Goal: Task Accomplishment & Management: Use online tool/utility

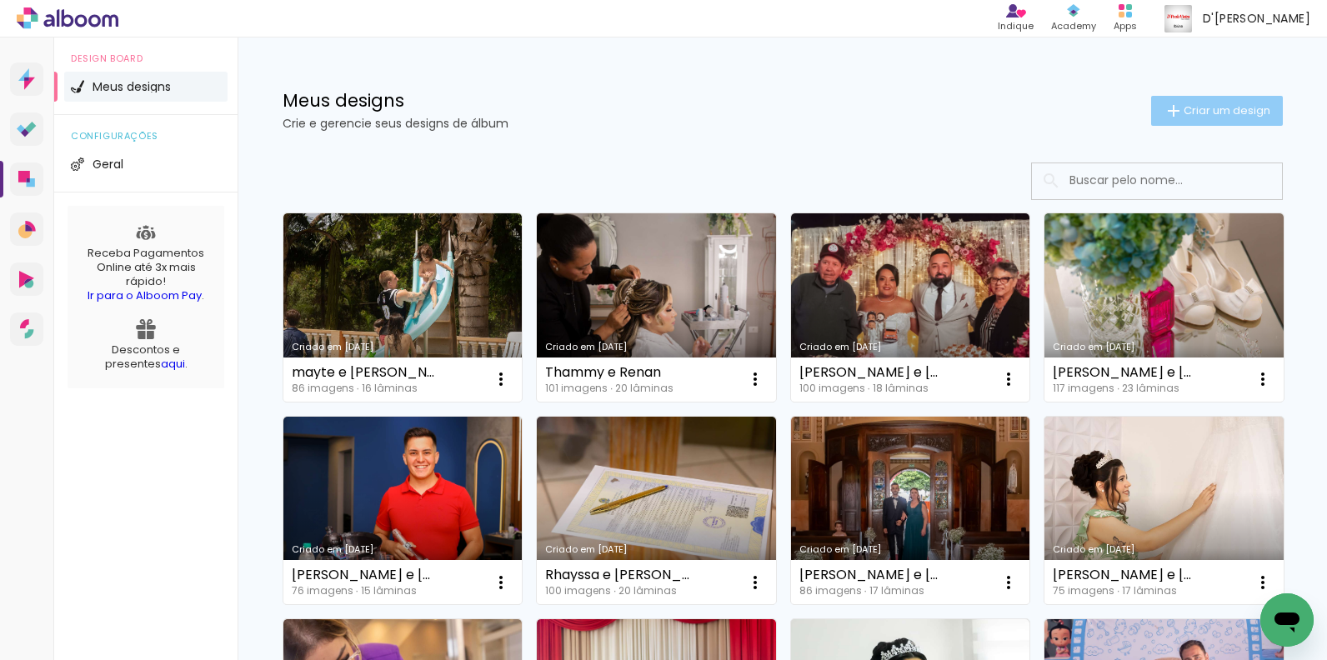
click at [1192, 105] on span "Criar um design" at bounding box center [1227, 110] width 87 height 11
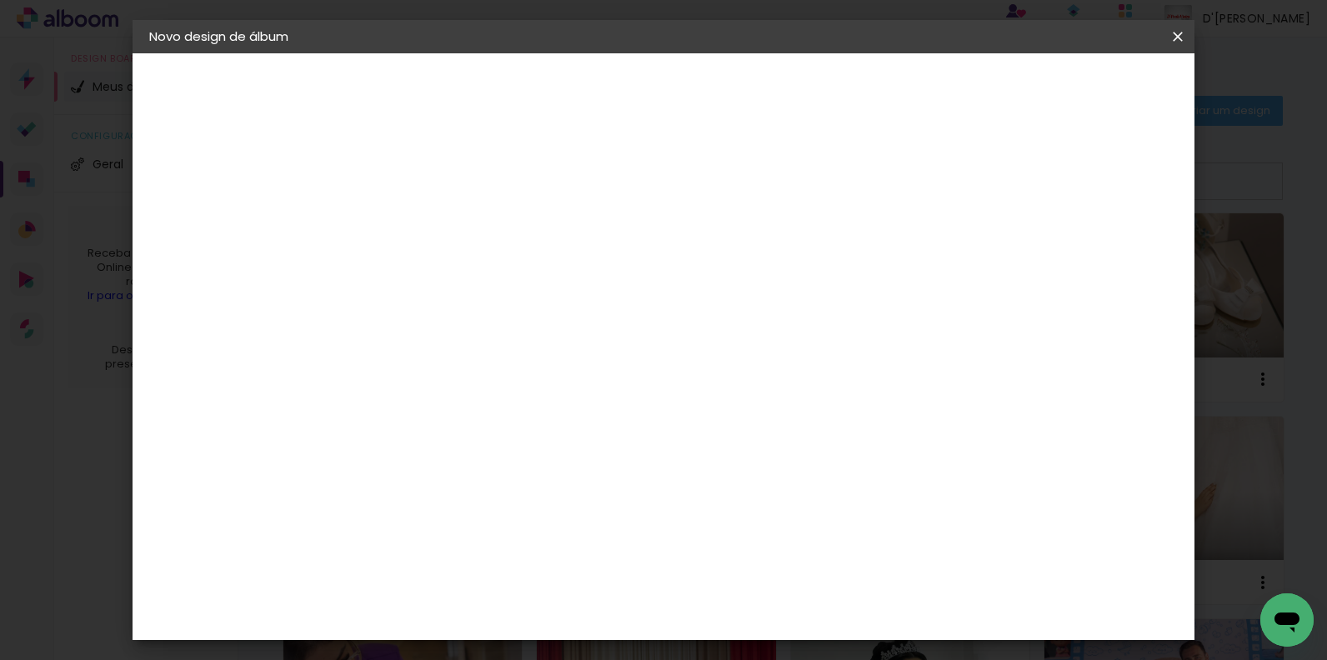
click at [422, 223] on input at bounding box center [422, 224] width 0 height 26
type input "Carol 15 anos"
type paper-input "Carol 15 anos"
click at [593, 102] on paper-button "Avançar" at bounding box center [552, 88] width 82 height 28
click at [0, 0] on slot "Tamanho Livre" at bounding box center [0, 0] width 0 height 0
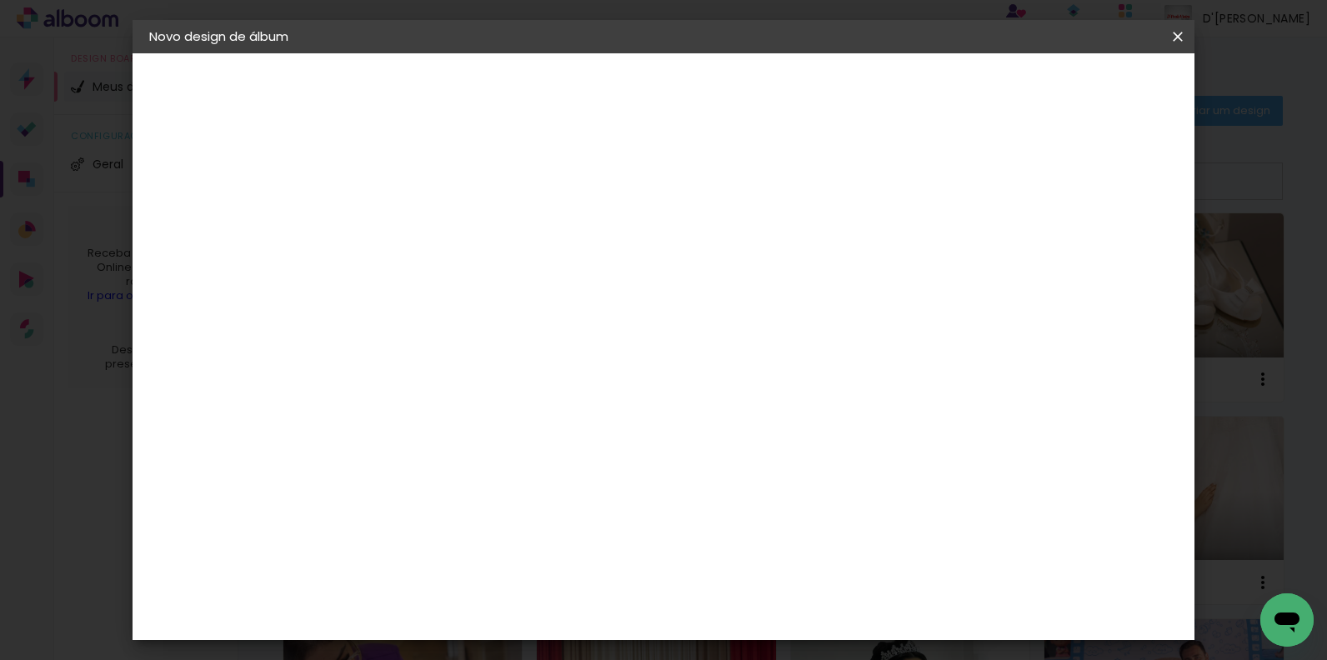
click at [0, 0] on slot "Tamanho Livre" at bounding box center [0, 0] width 0 height 0
click at [0, 0] on slot "Avançar" at bounding box center [0, 0] width 0 height 0
click at [1063, 199] on div "Mostrar sangria" at bounding box center [1045, 192] width 111 height 21
type paper-checkbox "on"
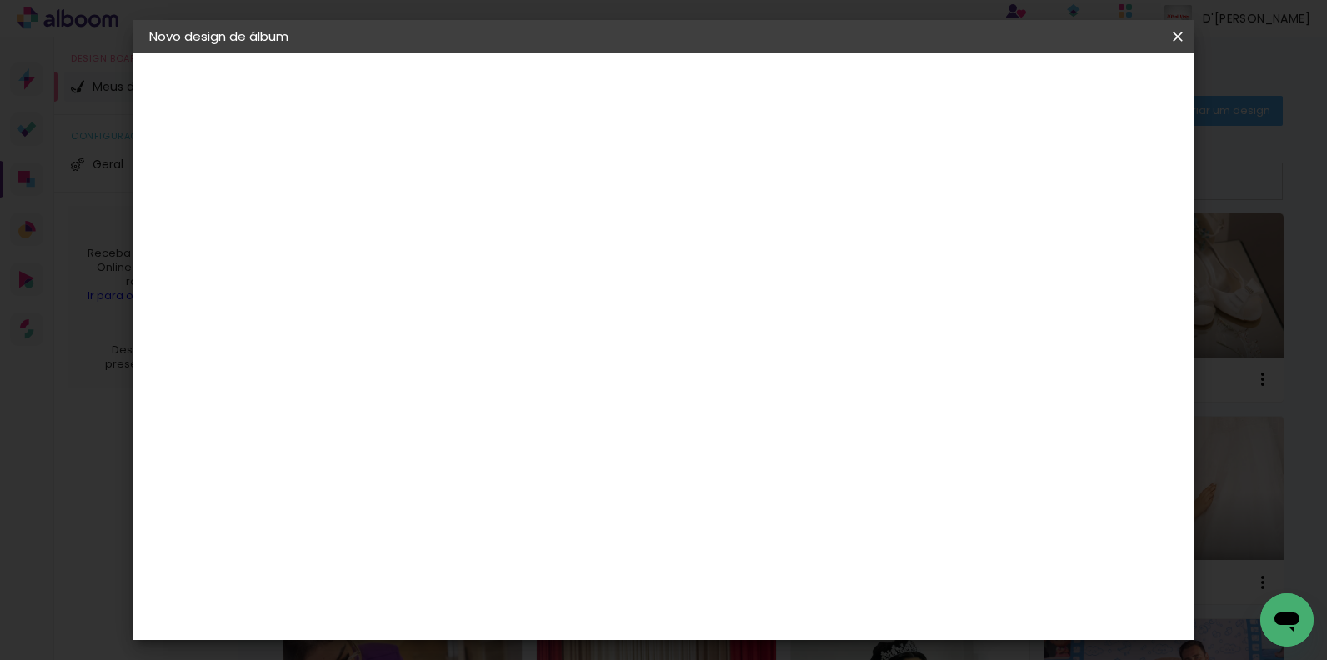
click at [749, 513] on paper-input-container "60 cm" at bounding box center [765, 528] width 75 height 42
drag, startPoint x: 370, startPoint y: 314, endPoint x: 393, endPoint y: 312, distance: 23.5
click at [393, 312] on div "30" at bounding box center [379, 310] width 63 height 25
type input "25"
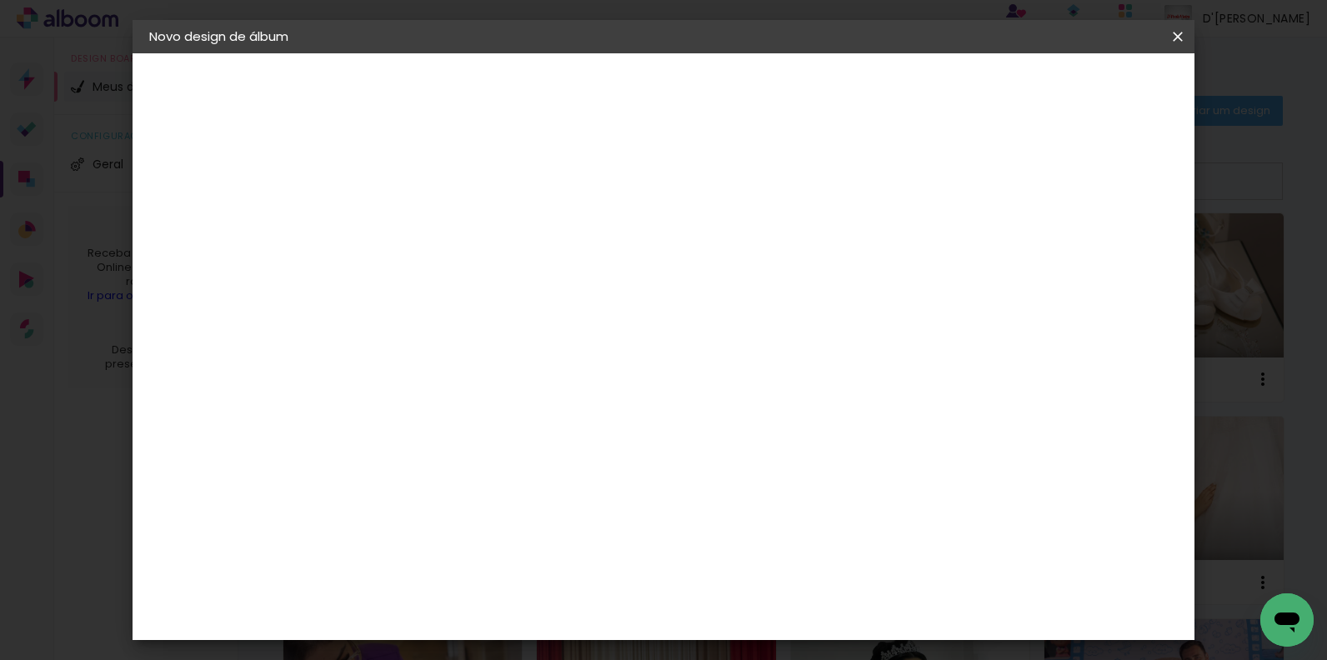
type paper-input "25"
drag, startPoint x: 755, startPoint y: 606, endPoint x: 778, endPoint y: 605, distance: 22.5
click at [774, 605] on input "60" at bounding box center [755, 610] width 43 height 25
click at [778, 605] on div "60" at bounding box center [765, 610] width 63 height 25
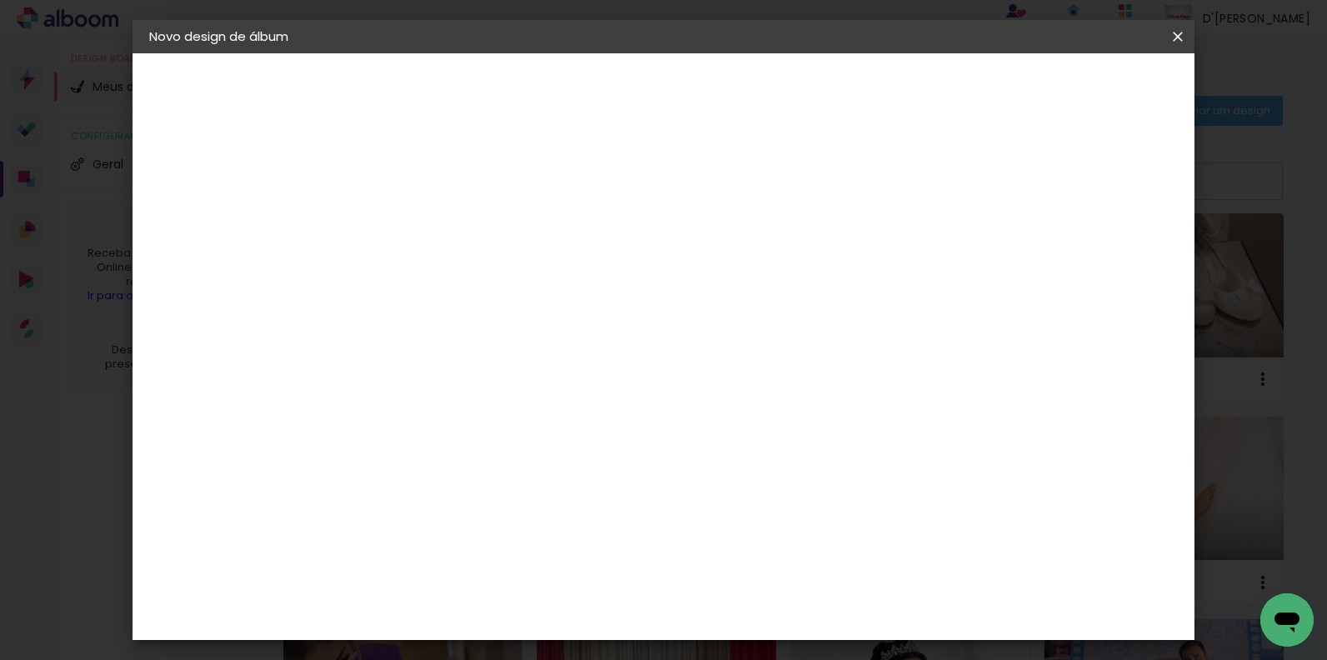
type input "50"
type paper-input "50"
click at [1073, 86] on span "Iniciar design" at bounding box center [1035, 89] width 76 height 12
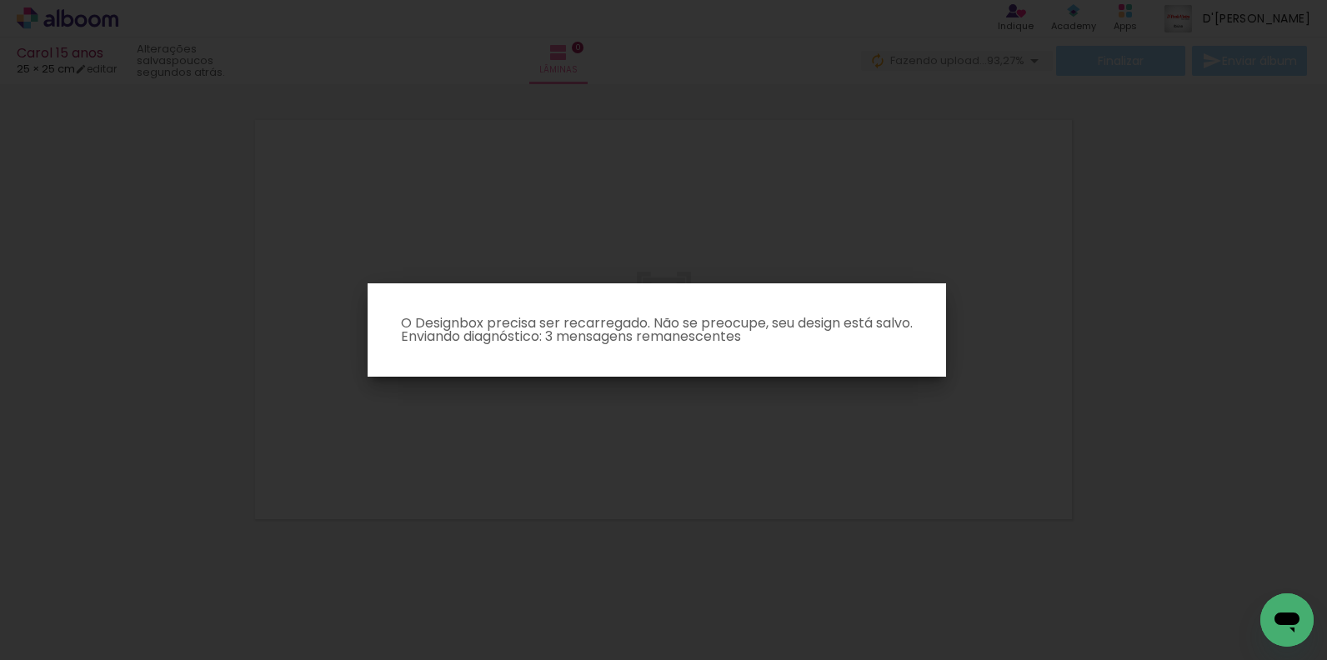
click at [631, 352] on paper-dialog "O Designbox precisa ser recarregado. Não se preocupe, seu design está salvo. En…" at bounding box center [657, 329] width 579 height 93
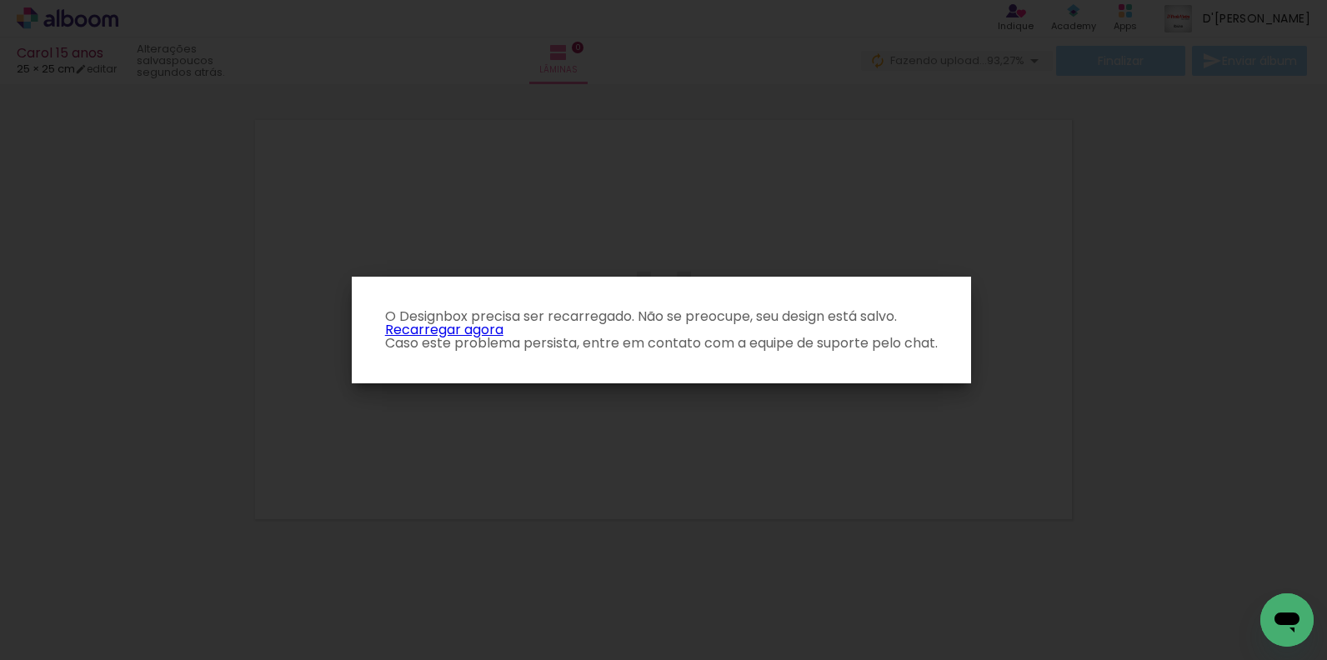
click at [443, 332] on link "Recarregar agora" at bounding box center [444, 329] width 118 height 19
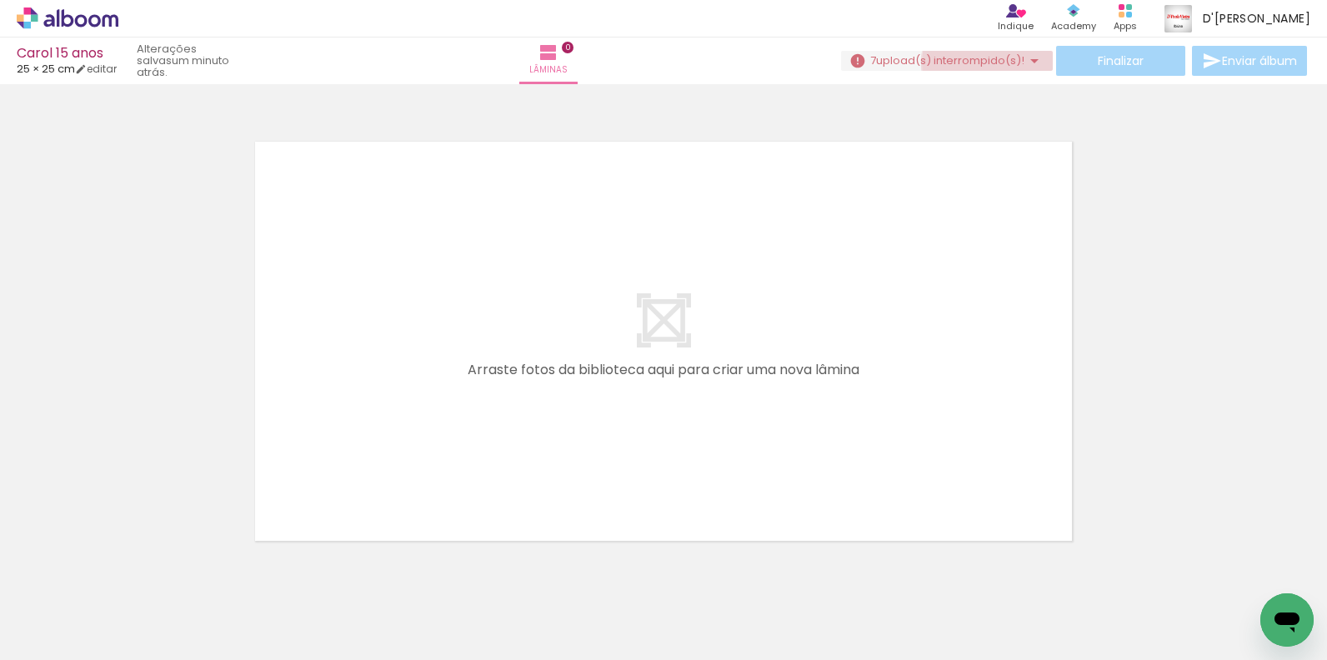
click at [993, 63] on span "upload(s) interrompido(s)!" at bounding box center [950, 61] width 148 height 16
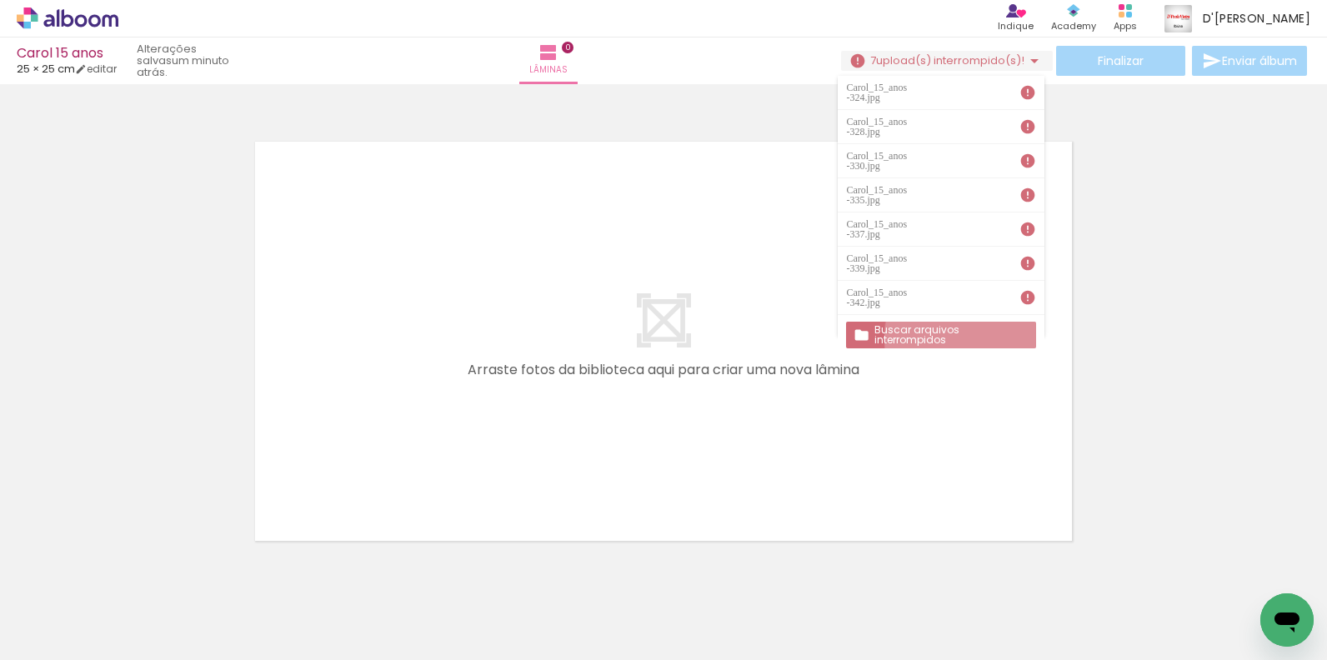
click at [0, 0] on slot "Buscar arquivos interrompidos" at bounding box center [0, 0] width 0 height 0
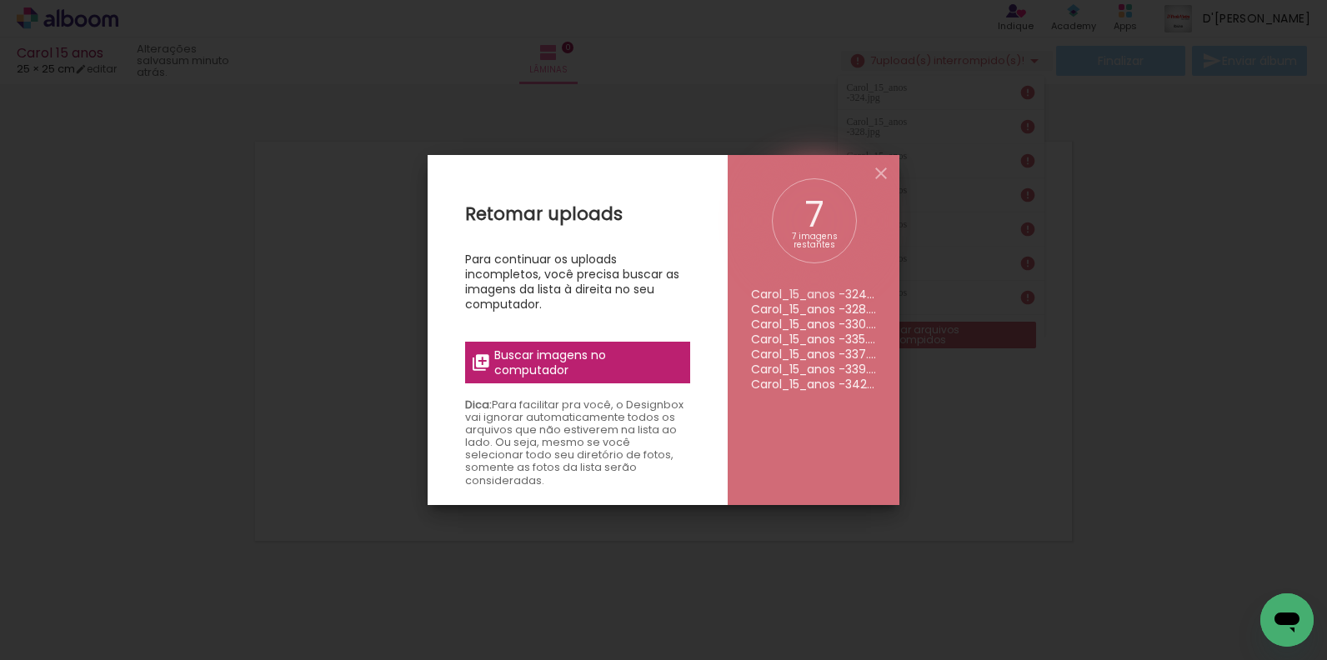
click at [654, 352] on span "Buscar imagens no computador" at bounding box center [587, 363] width 186 height 30
click at [0, 0] on input "file" at bounding box center [0, 0] width 0 height 0
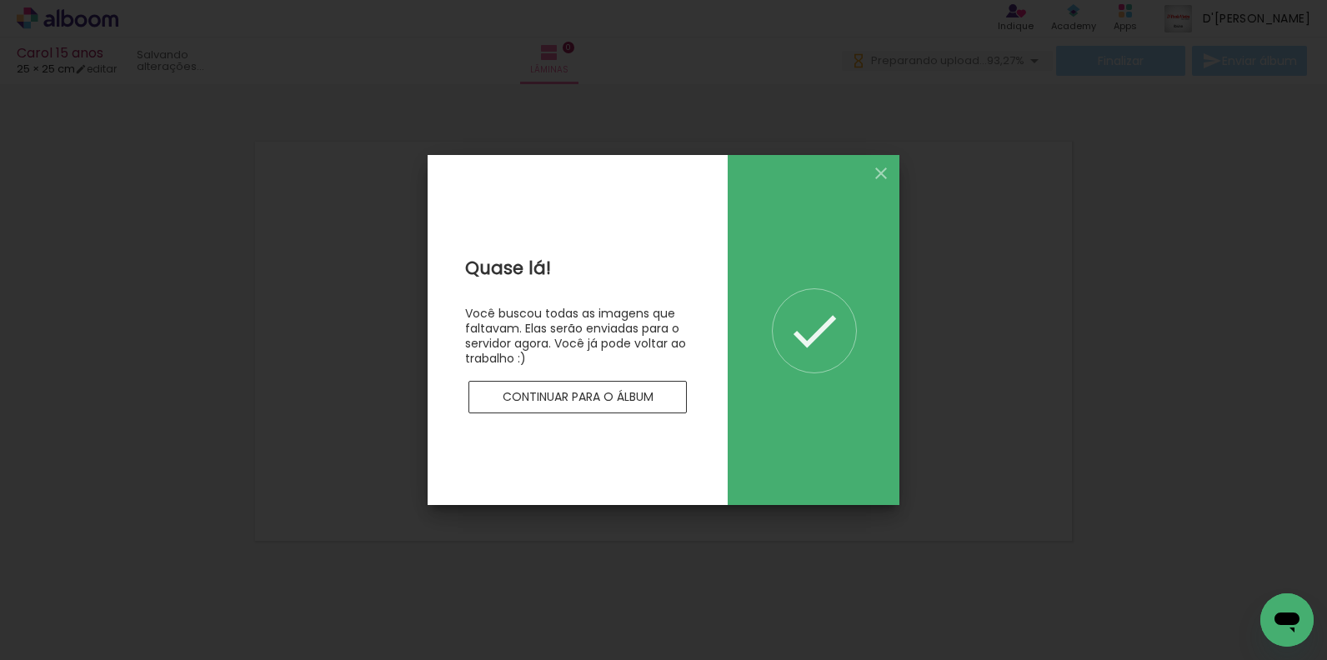
click at [0, 0] on slot "Continuar para o álbum" at bounding box center [0, 0] width 0 height 0
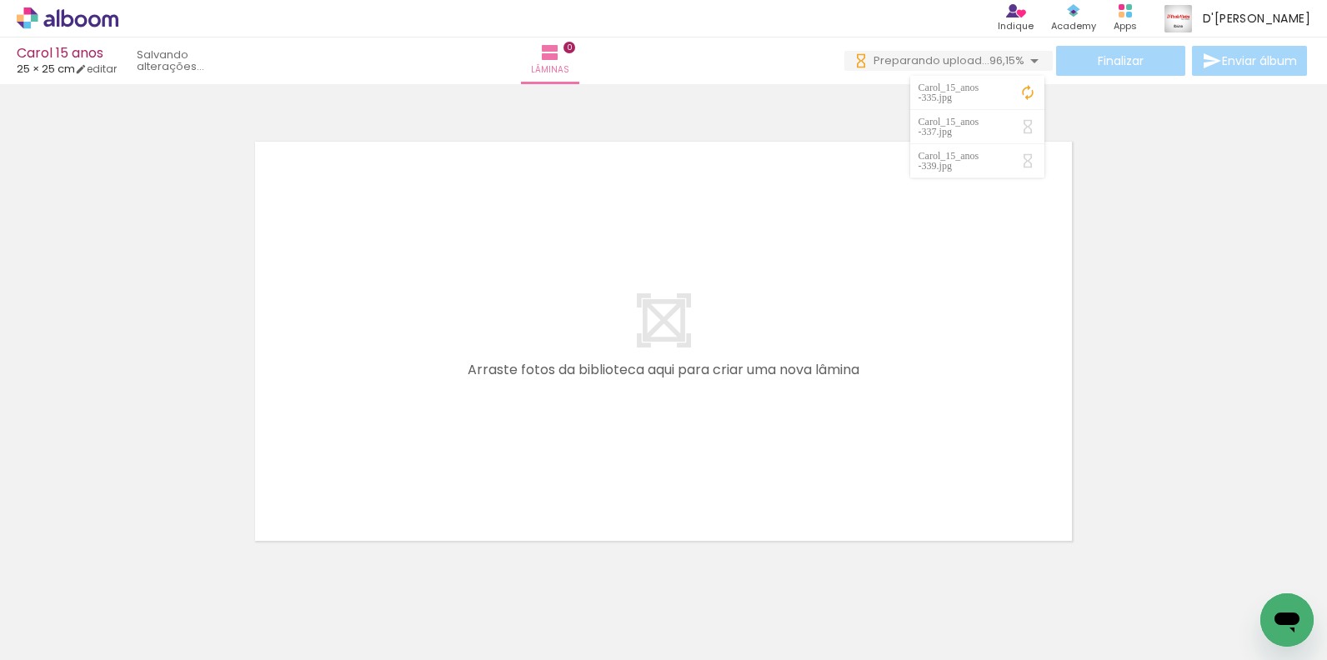
scroll to position [53, 0]
